Goal: Task Accomplishment & Management: Manage account settings

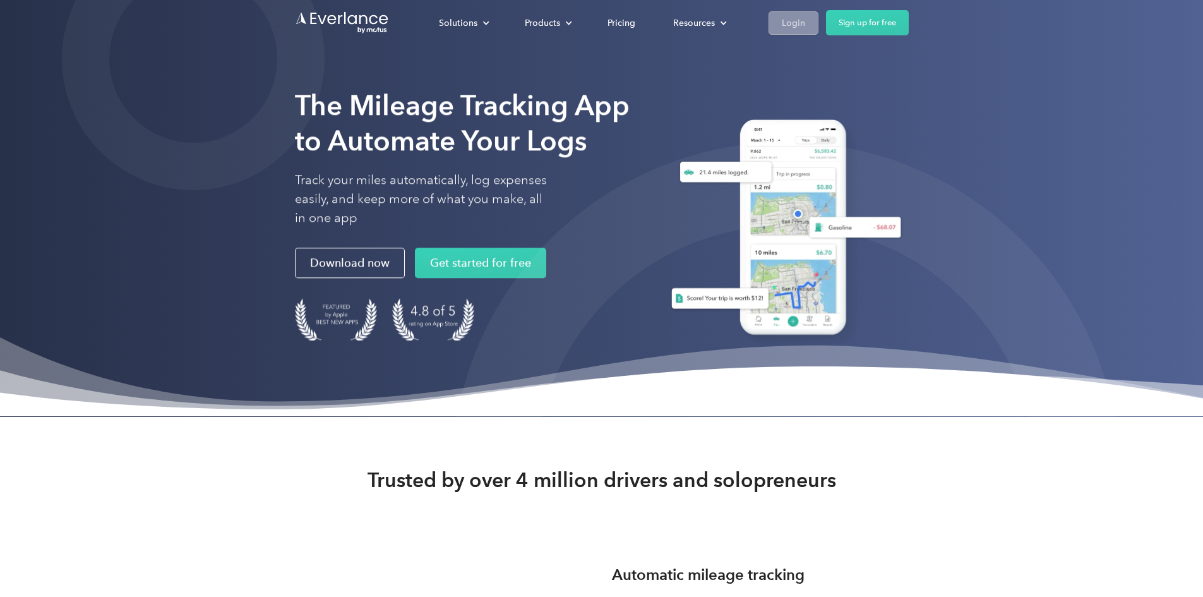
click at [819, 27] on link "Login" at bounding box center [794, 22] width 50 height 23
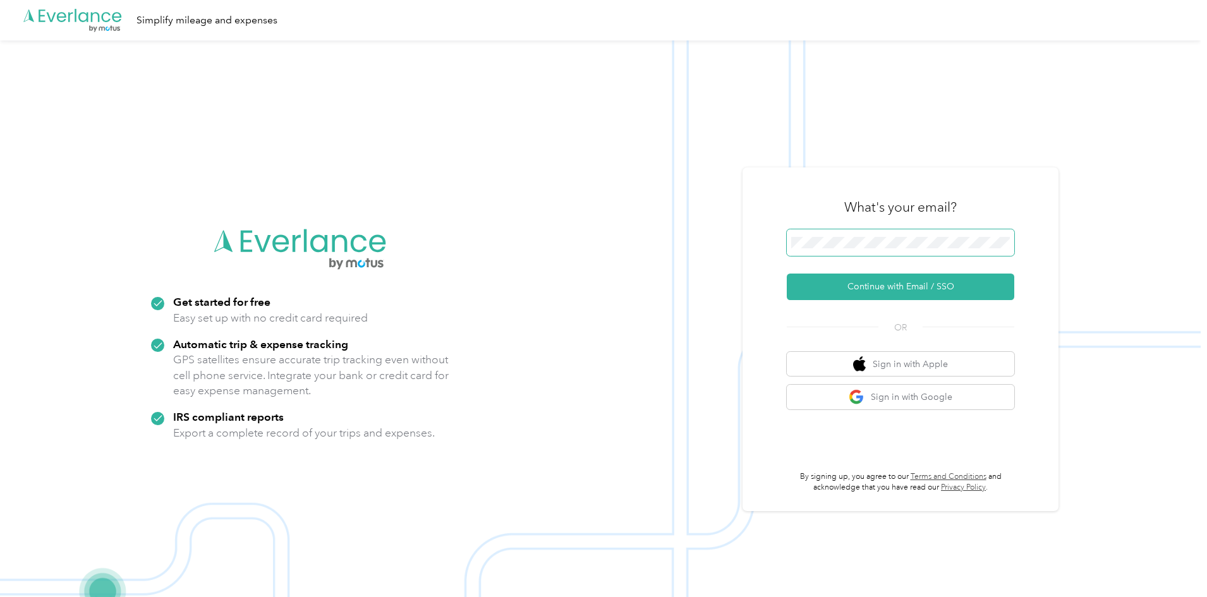
click at [874, 233] on span at bounding box center [899, 242] width 227 height 27
click at [869, 296] on button "Continue with Email / SSO" at bounding box center [899, 287] width 227 height 27
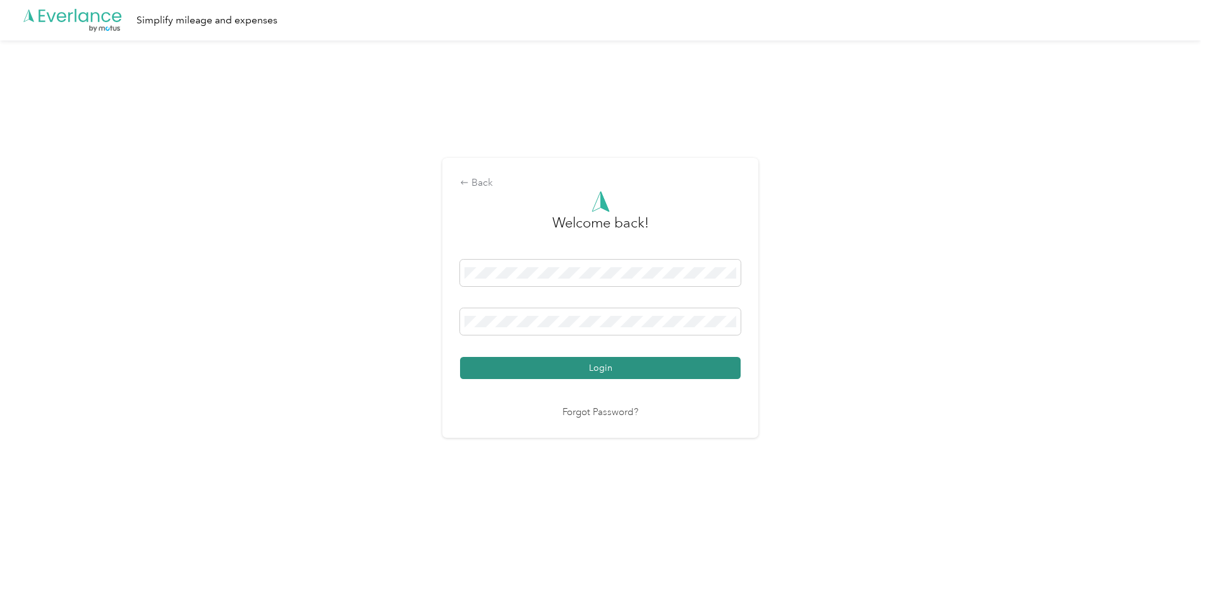
click at [601, 374] on button "Login" at bounding box center [600, 368] width 280 height 22
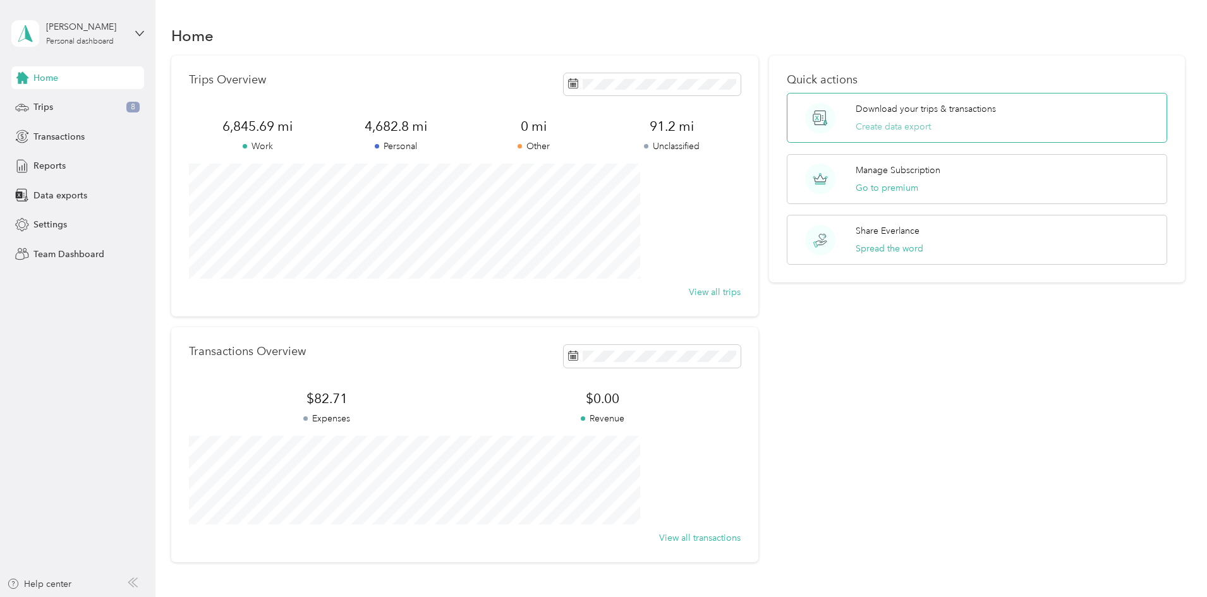
click at [905, 131] on button "Create data export" at bounding box center [892, 126] width 75 height 13
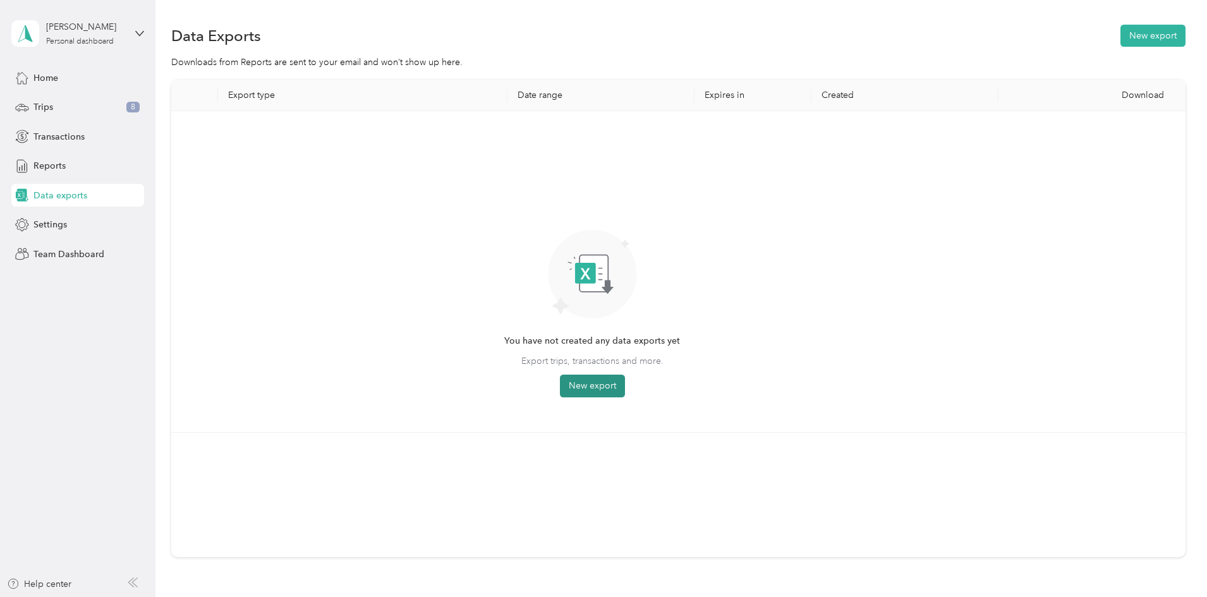
click at [625, 385] on button "New export" at bounding box center [592, 386] width 65 height 23
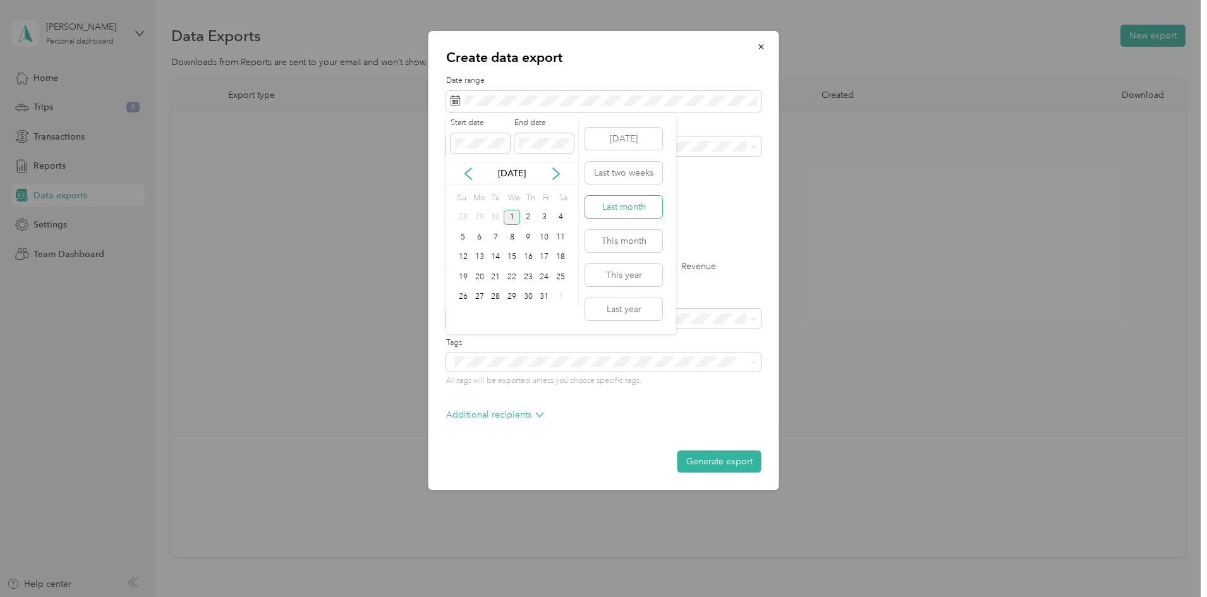
click at [634, 203] on button "Last month" at bounding box center [623, 207] width 77 height 22
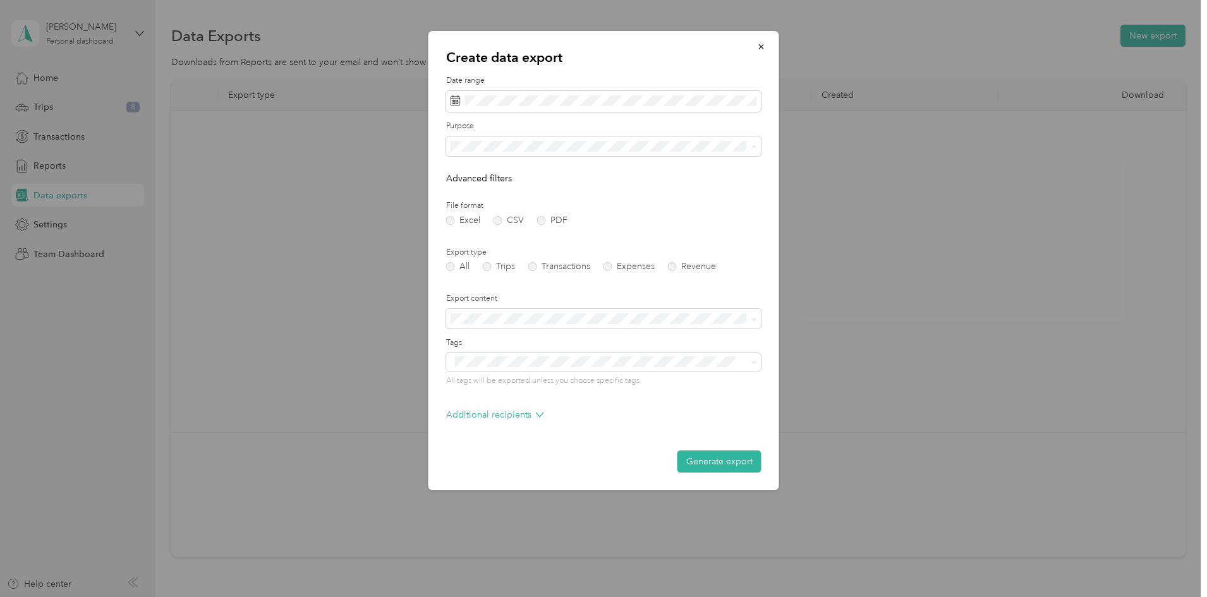
click at [551, 193] on li "Work" at bounding box center [603, 190] width 315 height 22
click at [490, 272] on form "Date range Purpose Advanced filters File format Excel CSV PDF Export type All T…" at bounding box center [603, 273] width 315 height 397
click at [491, 265] on label "Trips" at bounding box center [499, 266] width 32 height 9
click at [663, 346] on ol "Summary only Summary and full trips list" at bounding box center [603, 352] width 315 height 44
click at [637, 337] on form "Date range Purpose Advanced filters File format Excel CSV PDF Export type All T…" at bounding box center [603, 273] width 315 height 397
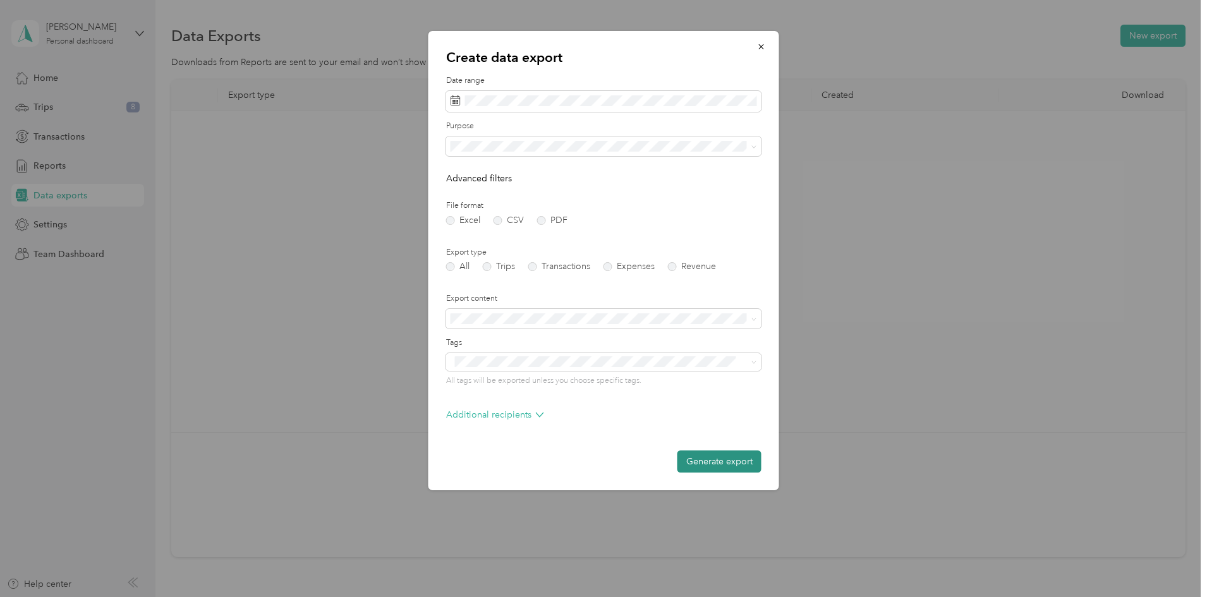
click at [690, 463] on button "Generate export" at bounding box center [719, 461] width 84 height 22
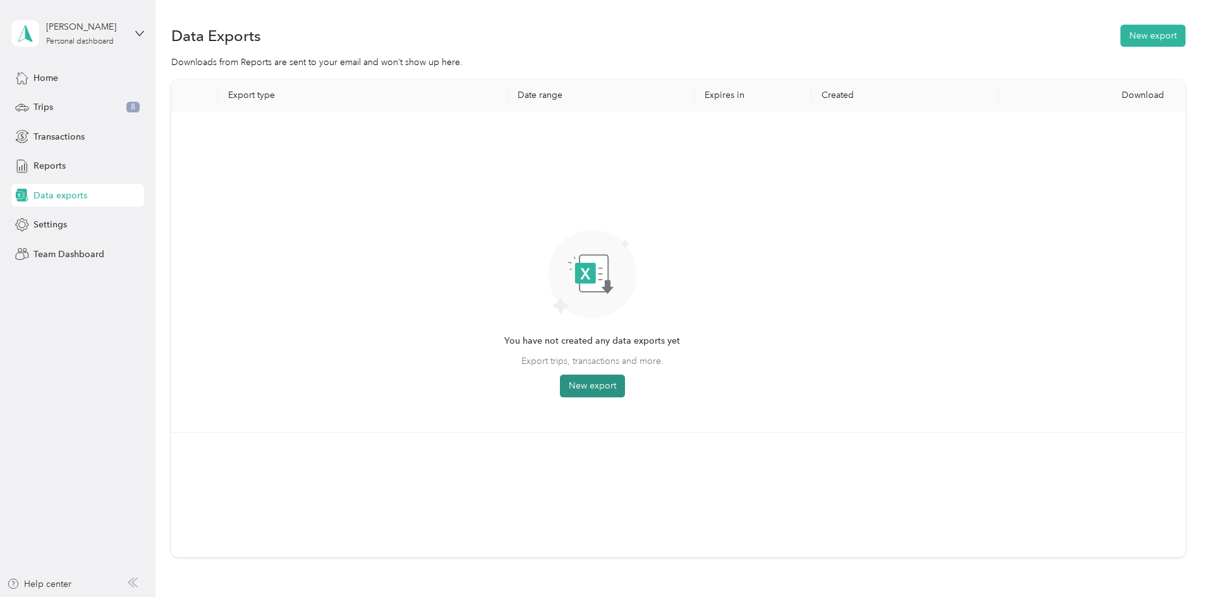
click at [625, 383] on button "New export" at bounding box center [592, 386] width 65 height 23
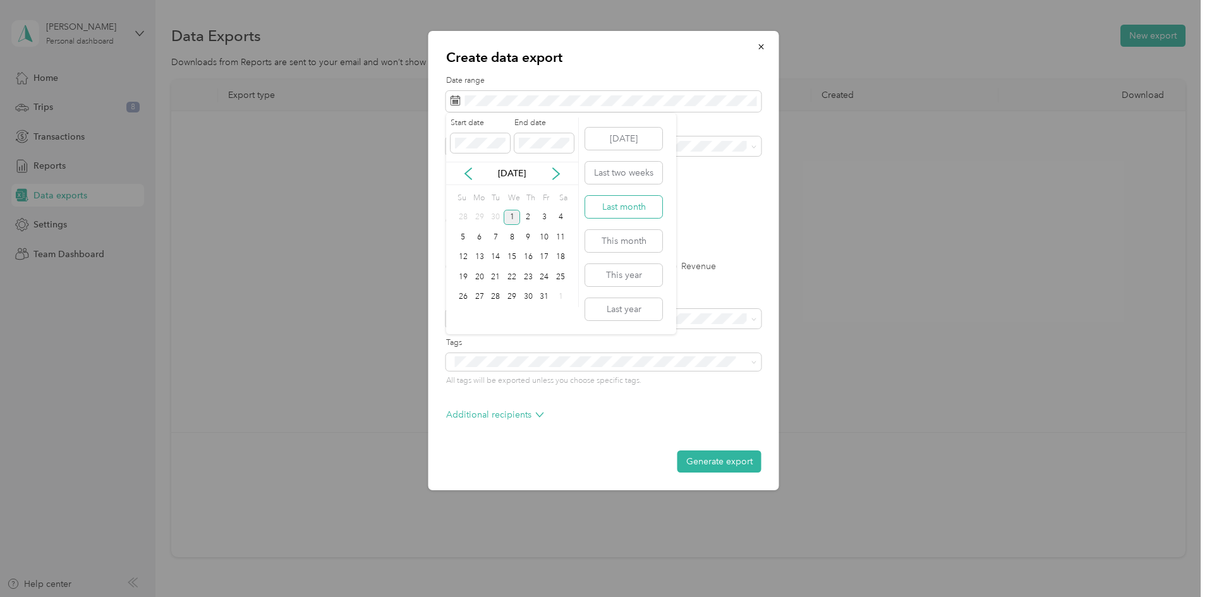
click at [626, 210] on button "Last month" at bounding box center [623, 207] width 77 height 22
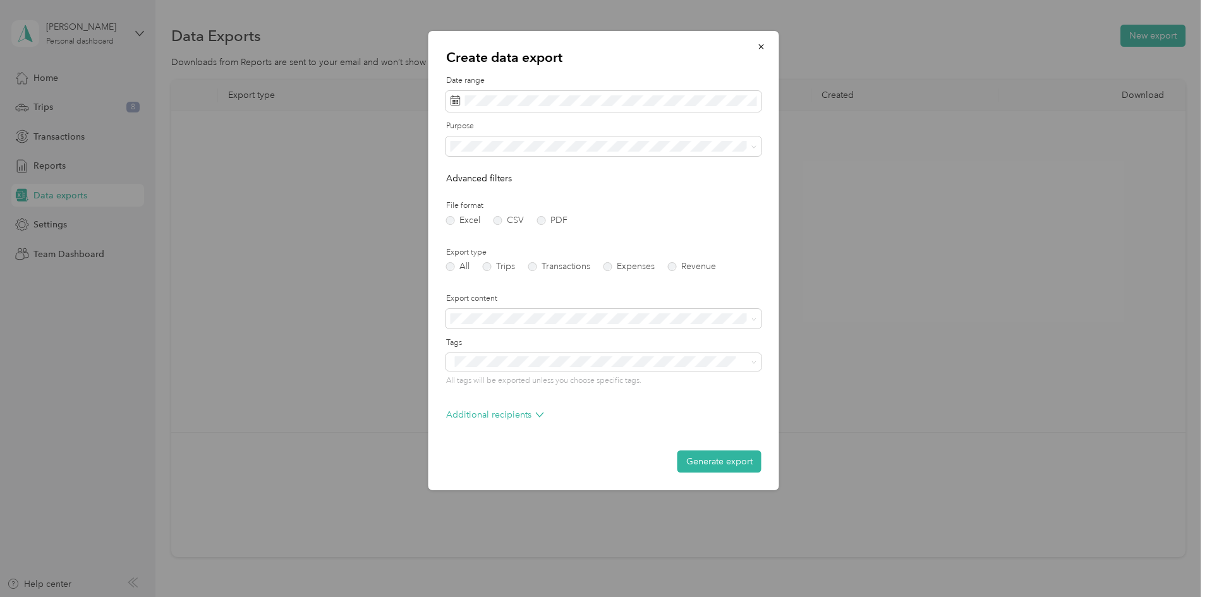
click at [481, 188] on div "Work" at bounding box center [604, 187] width 298 height 13
click at [490, 261] on div "Export type All Trips Transactions Expenses Revenue" at bounding box center [603, 259] width 315 height 25
click at [490, 267] on label "Trips" at bounding box center [499, 266] width 32 height 9
click at [493, 341] on div "Summary only" at bounding box center [604, 340] width 298 height 13
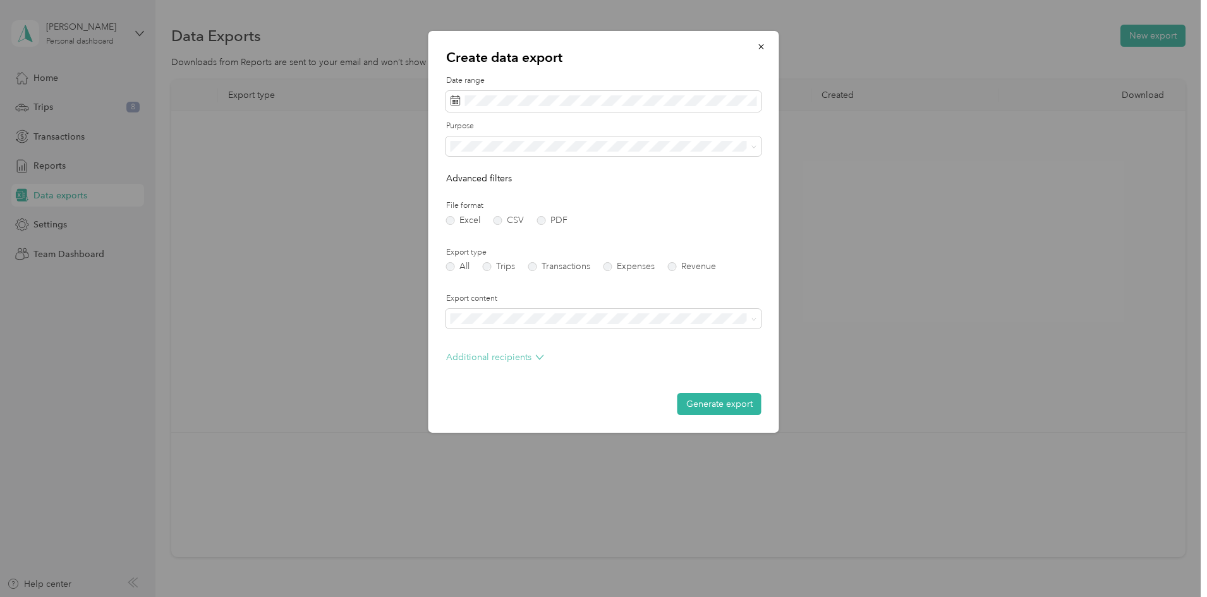
click at [520, 363] on p "Additional recipients" at bounding box center [495, 357] width 98 height 13
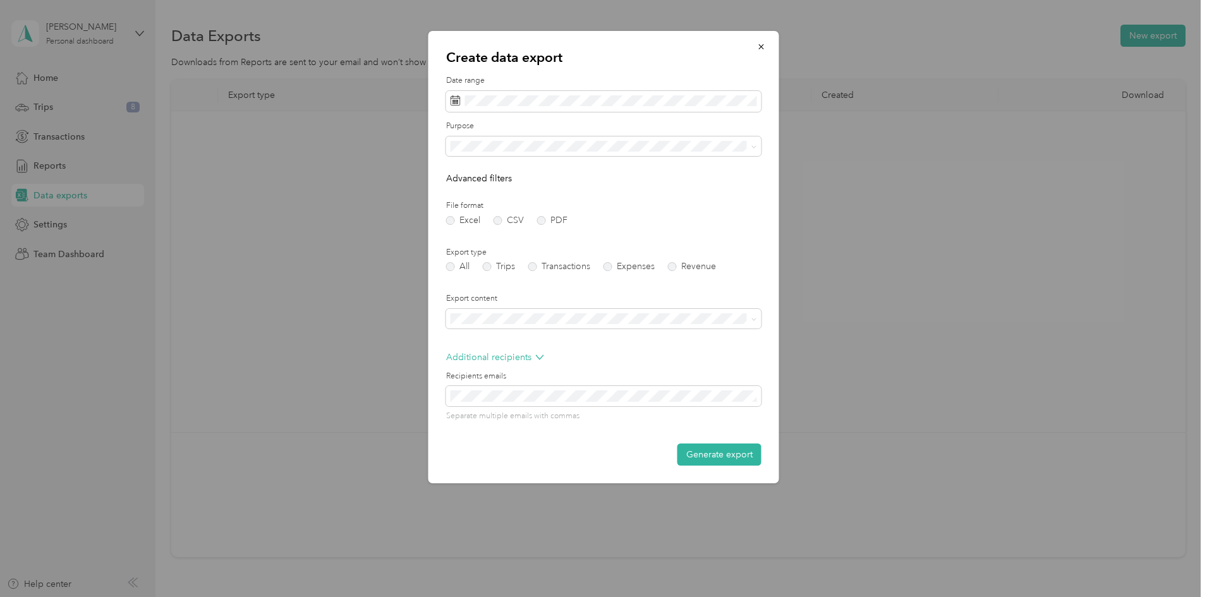
click at [568, 349] on form "Date range Purpose Advanced filters File format Excel CSV PDF Export type All T…" at bounding box center [603, 270] width 315 height 390
click at [708, 462] on button "Generate export" at bounding box center [719, 454] width 84 height 22
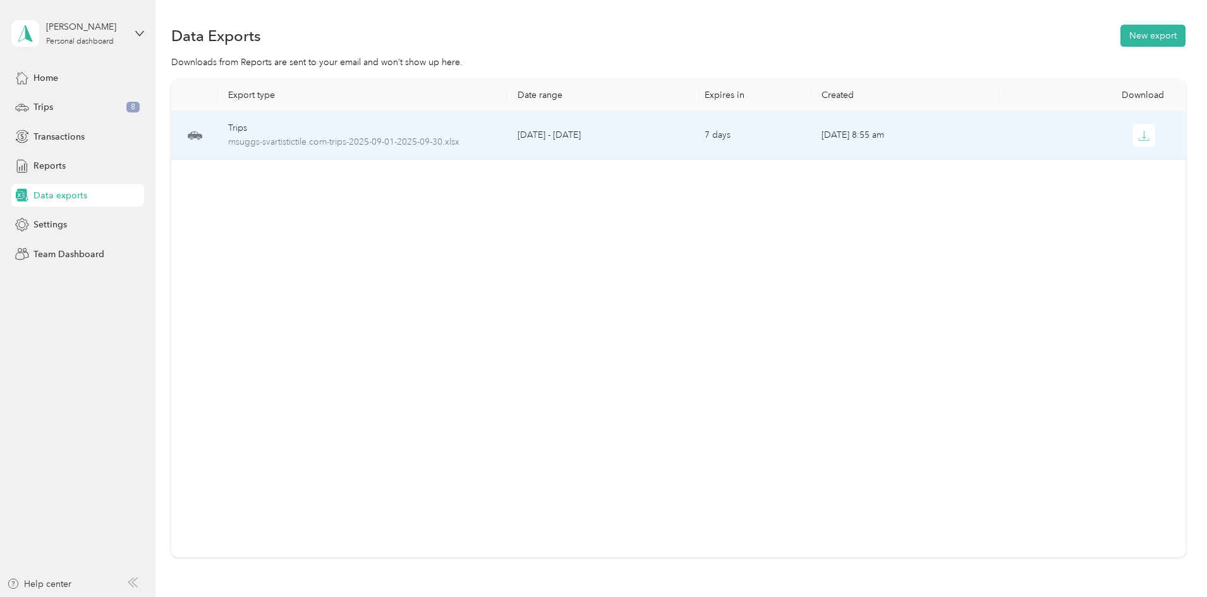
click at [856, 140] on td "[DATE] 8:55 am" at bounding box center [904, 135] width 187 height 49
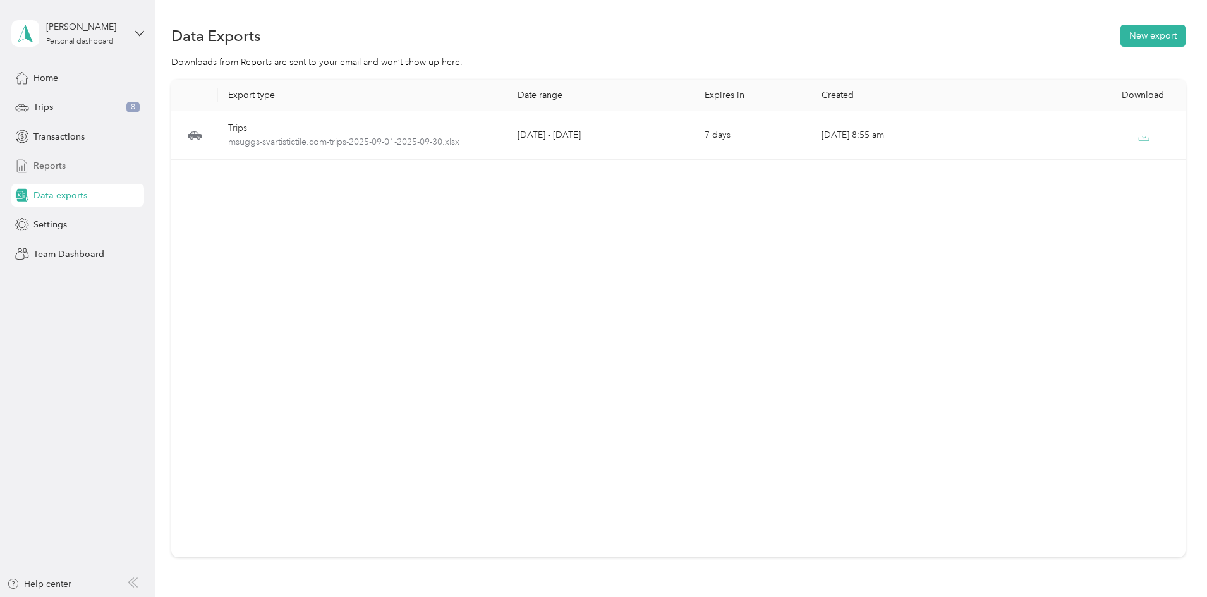
click at [45, 165] on span "Reports" at bounding box center [49, 165] width 32 height 13
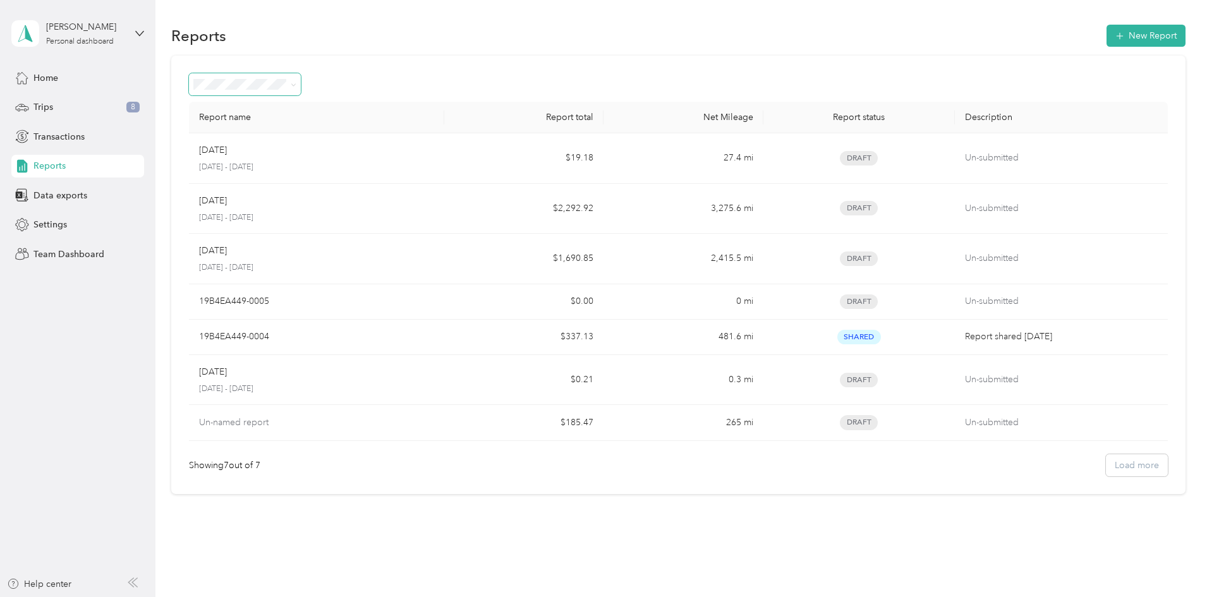
click at [296, 82] on icon at bounding box center [294, 85] width 6 height 6
click at [450, 69] on div "Report name Report total Net Mileage Report status Description Oct [DATE] - [DA…" at bounding box center [678, 275] width 1014 height 438
click at [1106, 39] on button "New Report" at bounding box center [1145, 36] width 79 height 22
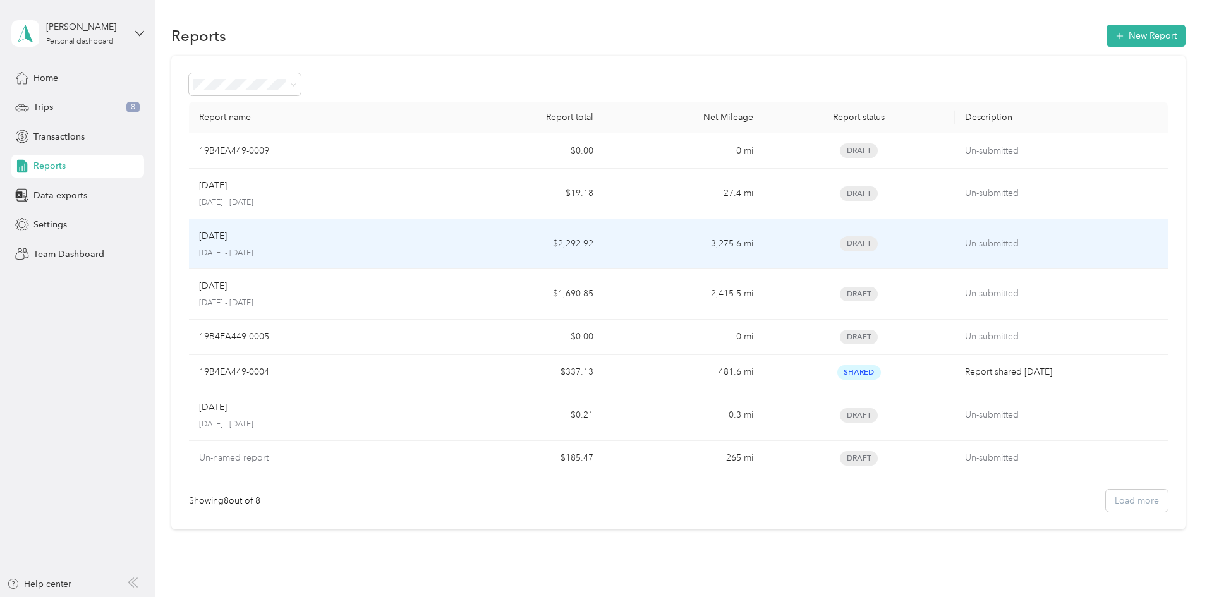
click at [227, 241] on p "[DATE]" at bounding box center [213, 236] width 28 height 14
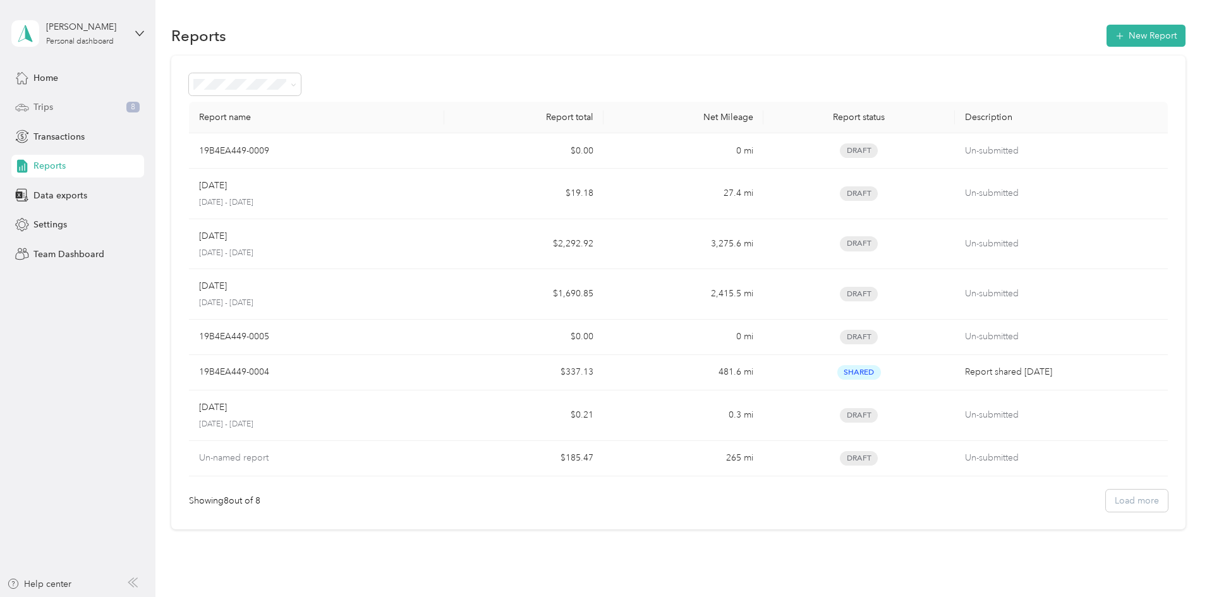
click at [52, 99] on div "Trips 8" at bounding box center [77, 107] width 133 height 23
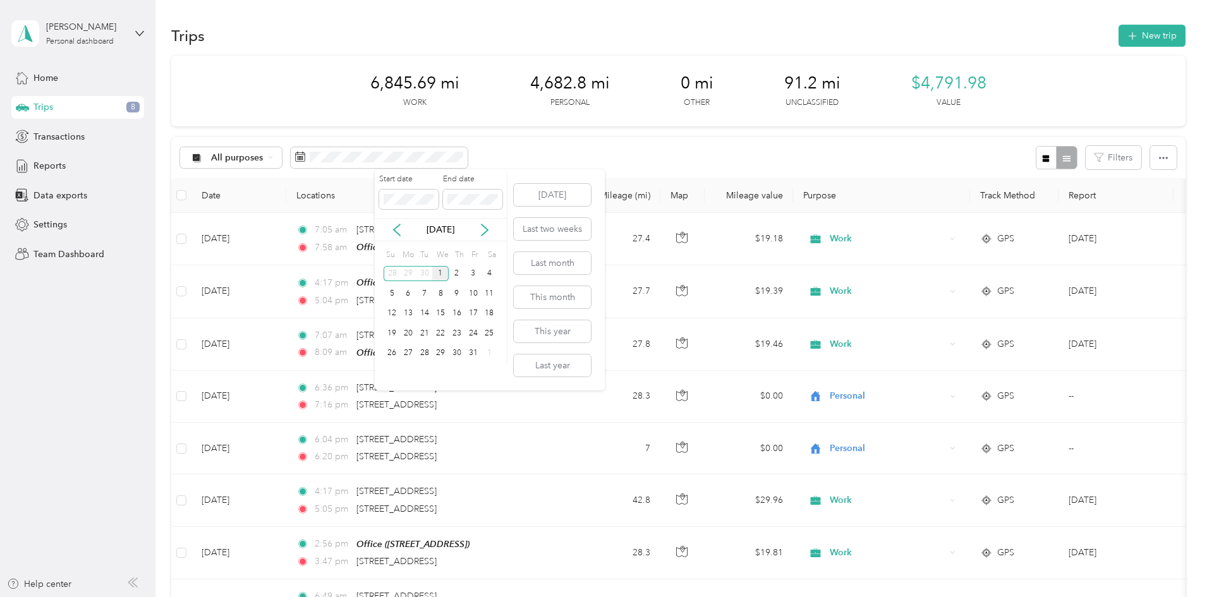
click at [545, 275] on div "[DATE] Last two weeks Last month This month This year Last year" at bounding box center [552, 279] width 80 height 221
click at [545, 265] on button "Last month" at bounding box center [552, 263] width 77 height 22
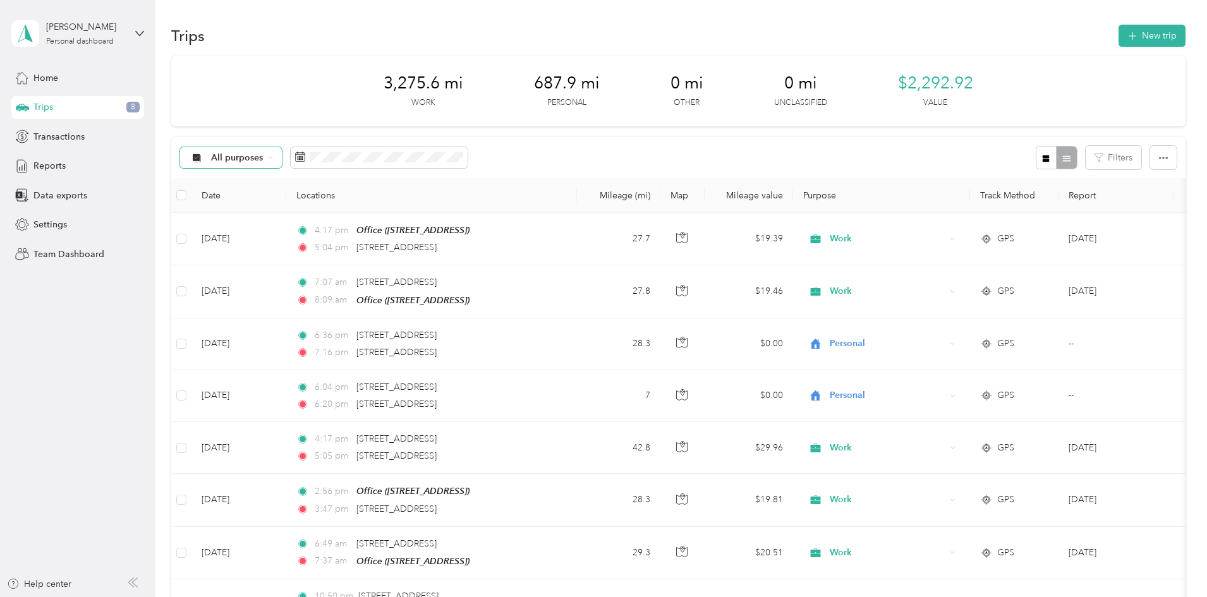
click at [282, 161] on div "All purposes" at bounding box center [231, 157] width 102 height 21
click at [313, 225] on span "Work" at bounding box center [326, 224] width 61 height 13
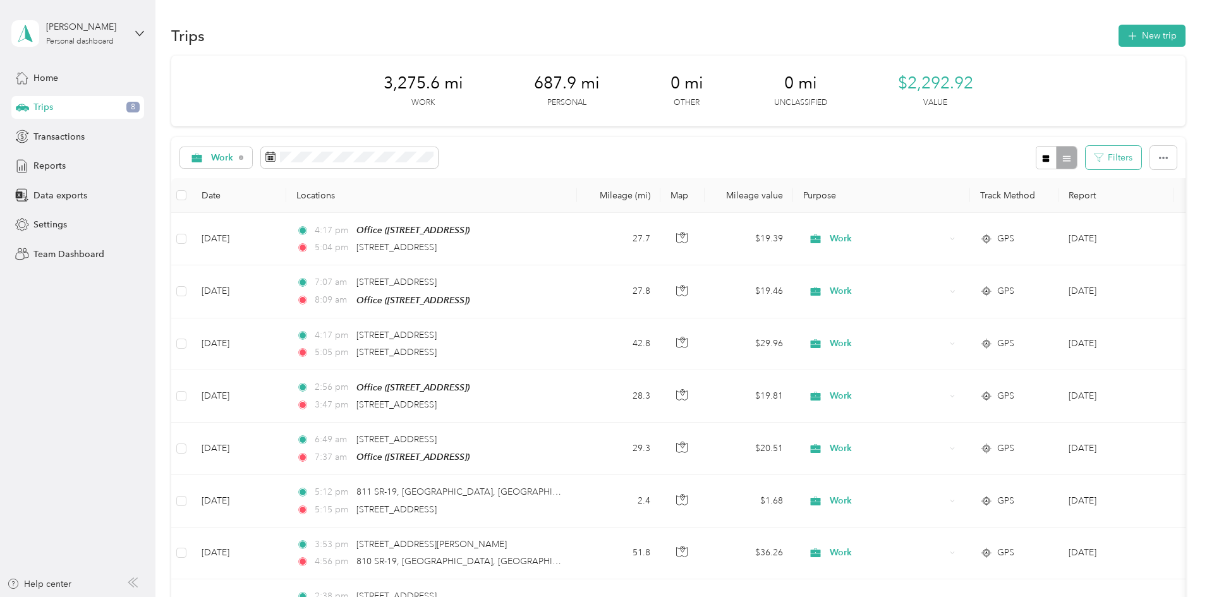
click at [1085, 159] on button "Filters" at bounding box center [1113, 157] width 56 height 23
click at [1150, 164] on button "button" at bounding box center [1163, 157] width 27 height 23
click at [1042, 160] on icon "button" at bounding box center [1045, 158] width 7 height 7
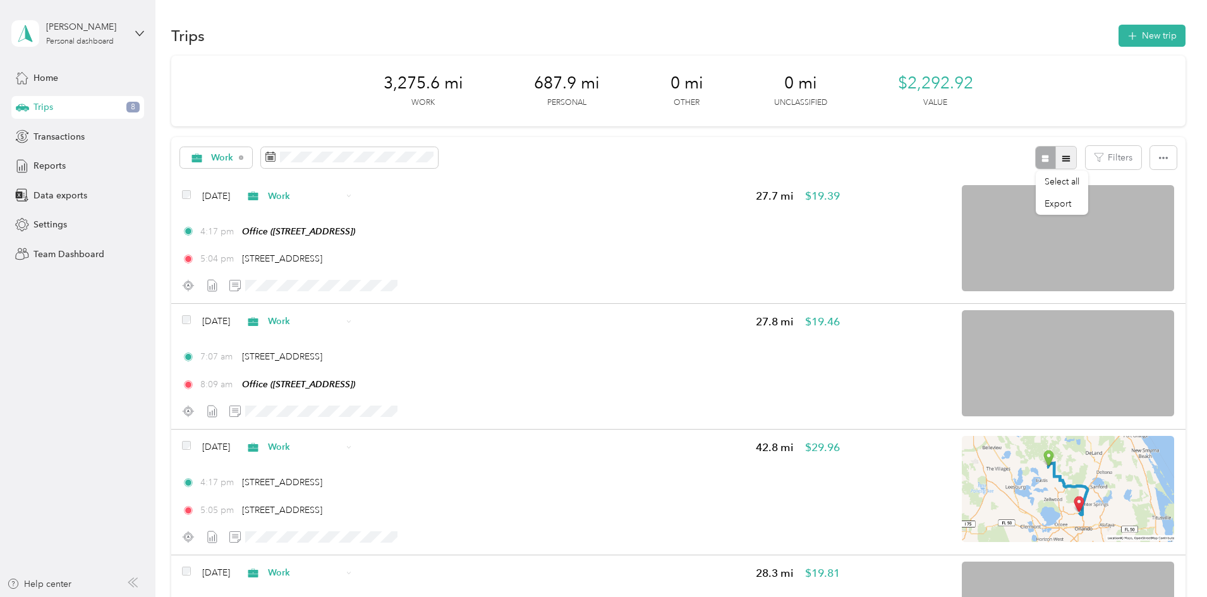
click at [1055, 156] on button "button" at bounding box center [1065, 157] width 21 height 23
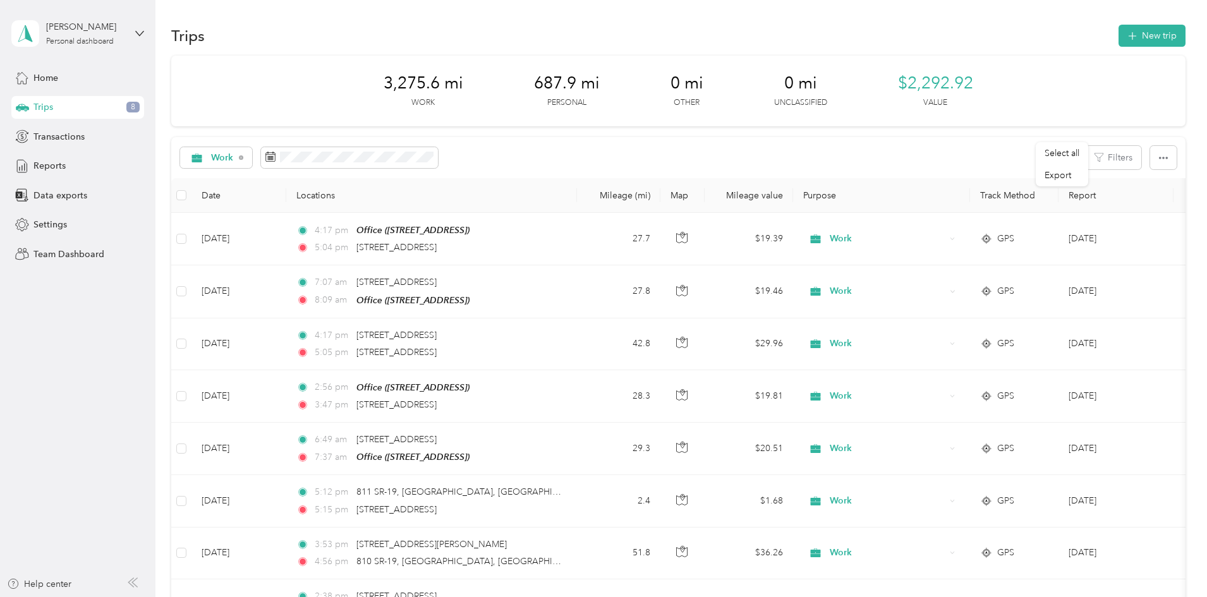
scroll to position [105, 0]
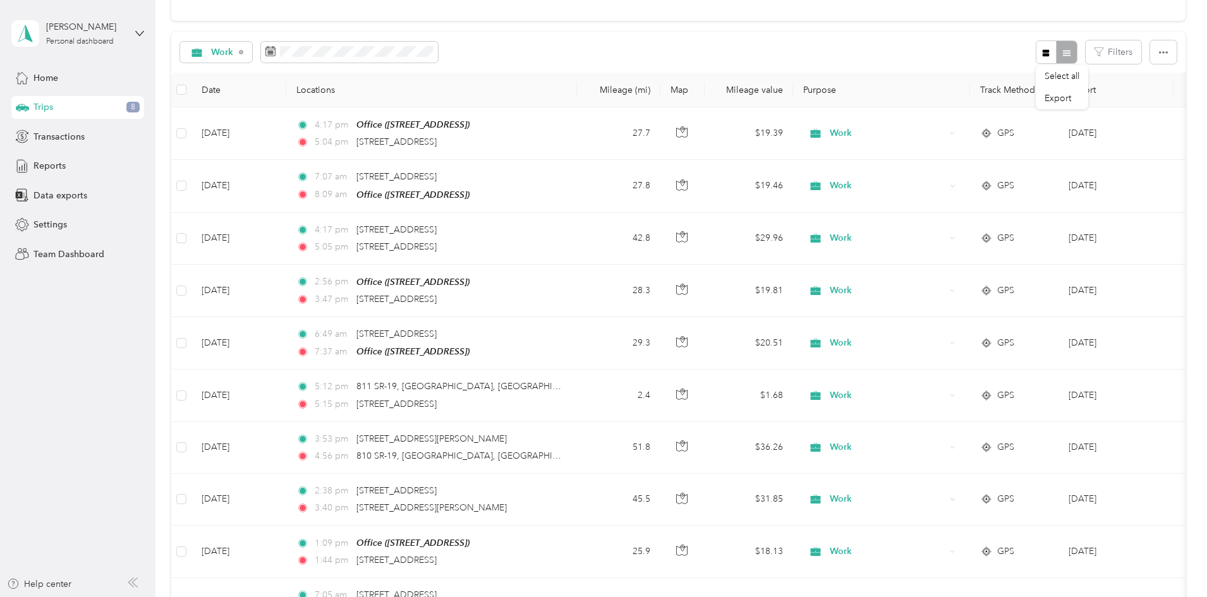
click at [286, 91] on th "Date" at bounding box center [238, 90] width 95 height 35
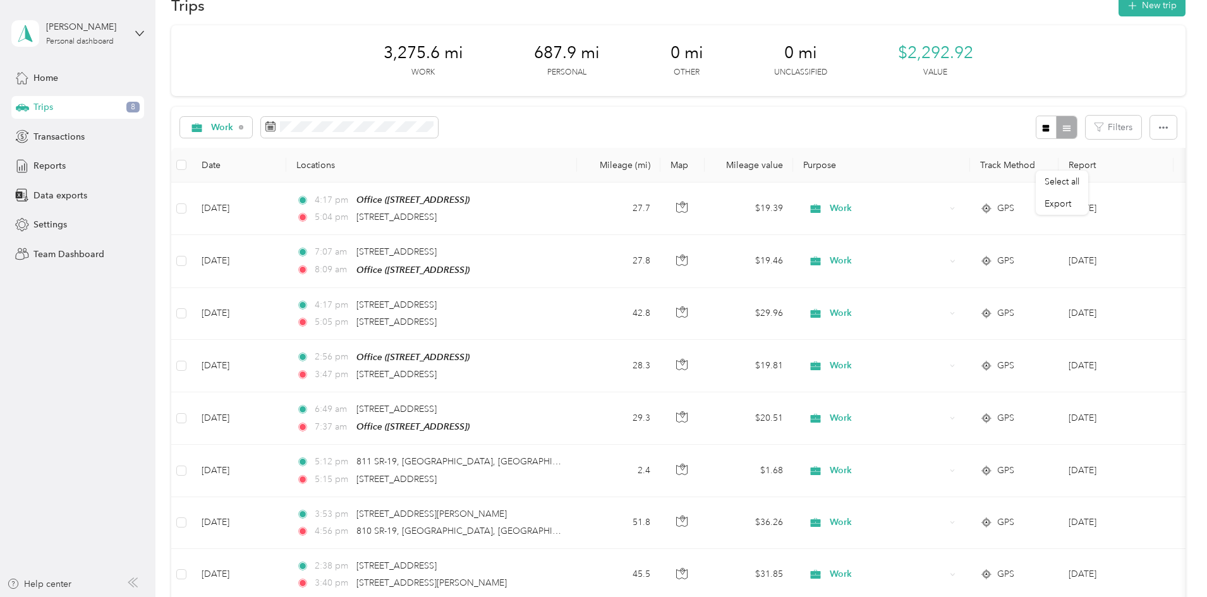
scroll to position [0, 0]
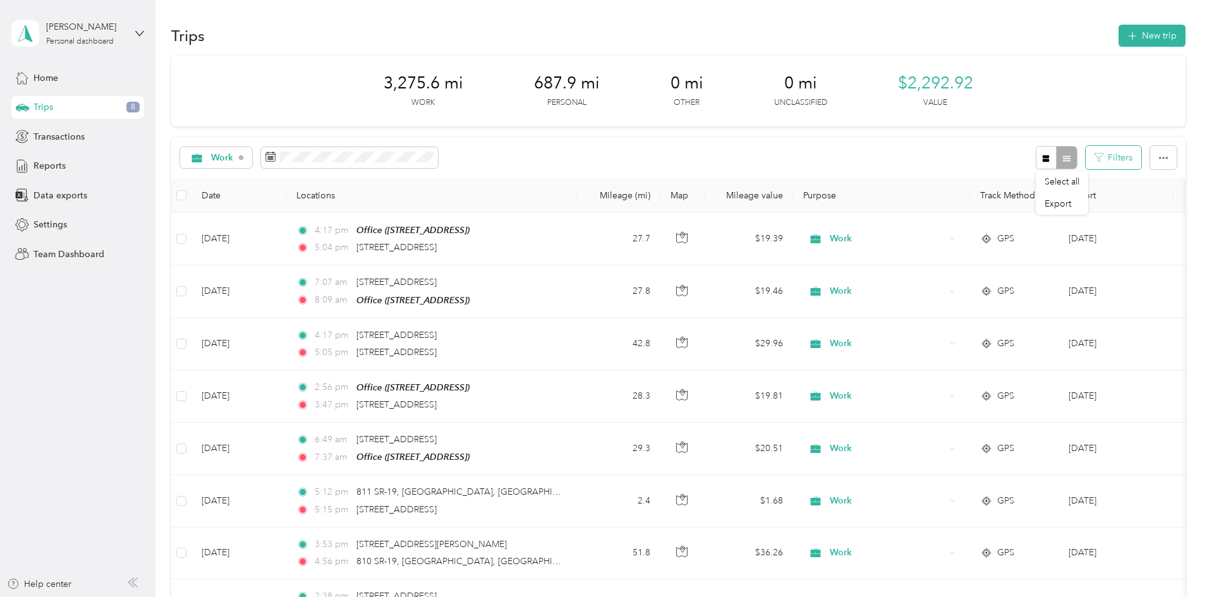
click at [1094, 154] on icon "button" at bounding box center [1098, 157] width 9 height 9
click at [1150, 164] on button "button" at bounding box center [1163, 157] width 27 height 23
click at [1085, 159] on button "Filters" at bounding box center [1113, 157] width 56 height 23
click at [765, 147] on div "Work Filters" at bounding box center [678, 157] width 1014 height 41
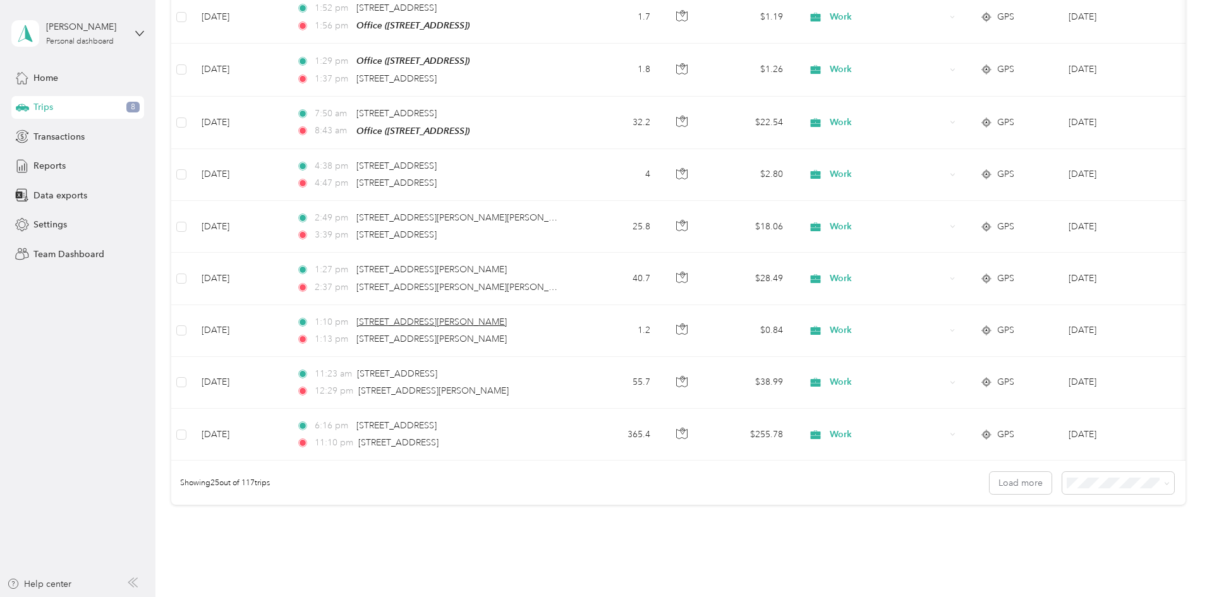
scroll to position [1143, 0]
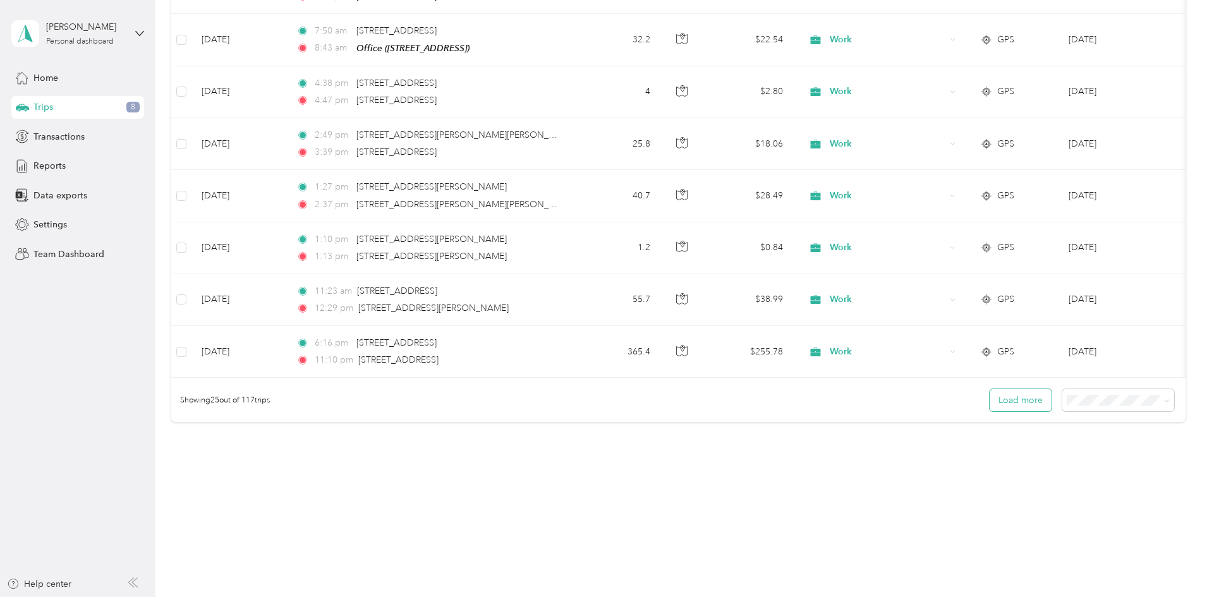
click at [989, 401] on button "Load more" at bounding box center [1020, 400] width 62 height 22
click at [1012, 459] on li "100 per load" at bounding box center [1031, 466] width 112 height 22
